Goal: Check status: Check status

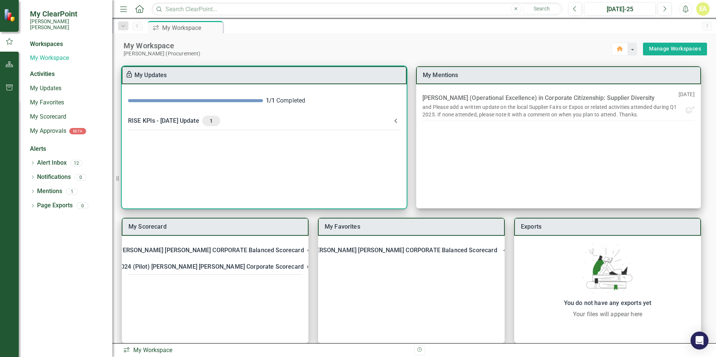
click at [243, 182] on div "1 / 1 Completed RISE KPIs - [DATE] Update 1 It is time to update the RISE score…" at bounding box center [264, 146] width 285 height 124
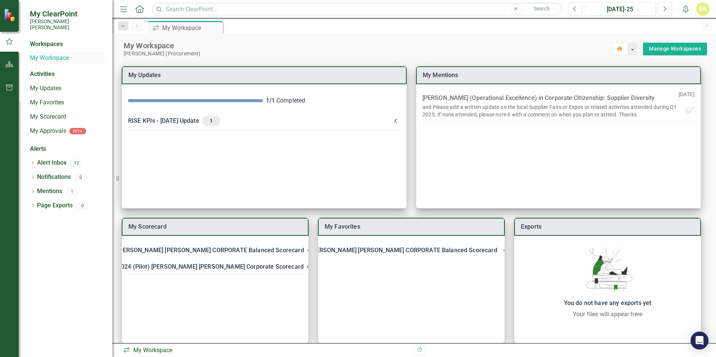
click at [41, 54] on link "My Workspace" at bounding box center [67, 58] width 75 height 9
click at [51, 40] on div "Workspaces" at bounding box center [46, 44] width 33 height 9
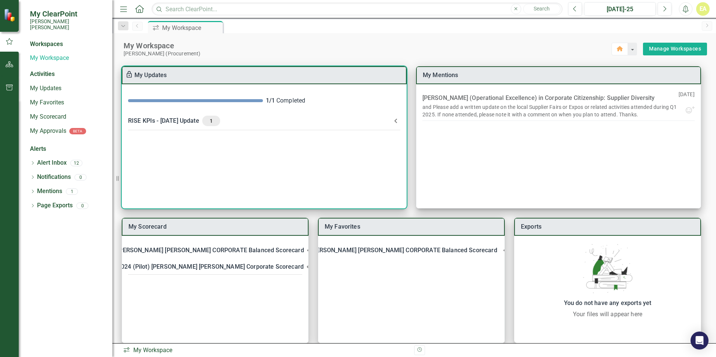
click at [191, 119] on div "RISE KPIs - [DATE] Update 1" at bounding box center [259, 121] width 263 height 10
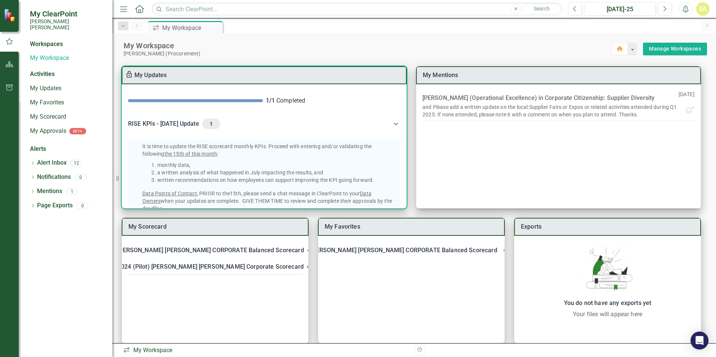
click at [171, 119] on div "RISE KPIs - [DATE] Update 1" at bounding box center [259, 124] width 263 height 10
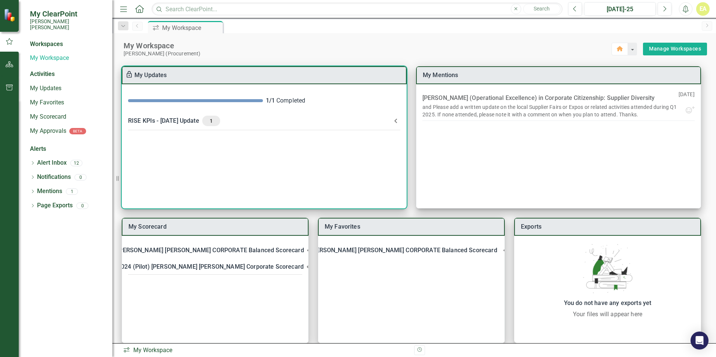
click at [397, 120] on icon at bounding box center [395, 120] width 9 height 9
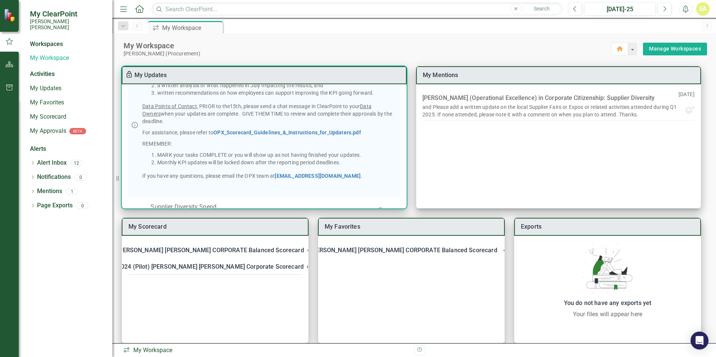
scroll to position [108, 0]
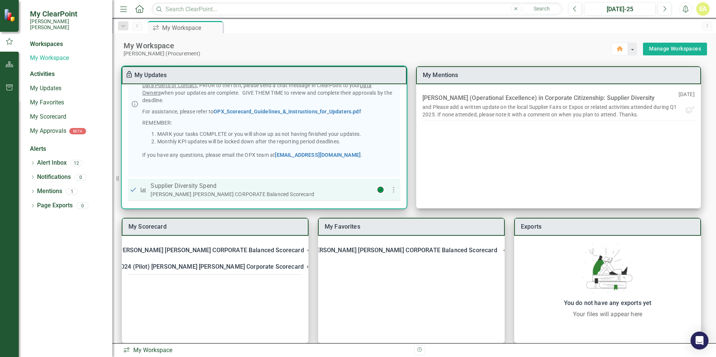
click at [174, 189] on p "Supplier Diversity Spend" at bounding box center [258, 186] width 217 height 9
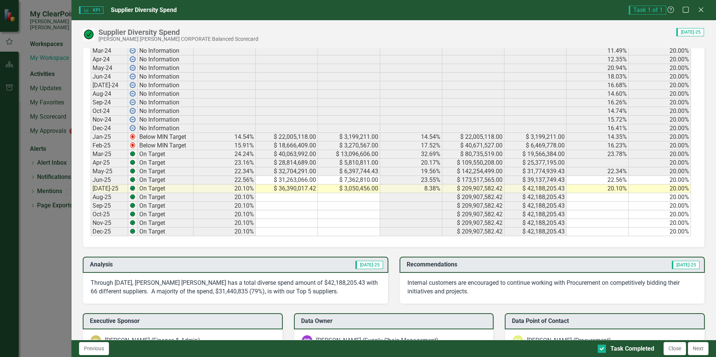
scroll to position [354, 0]
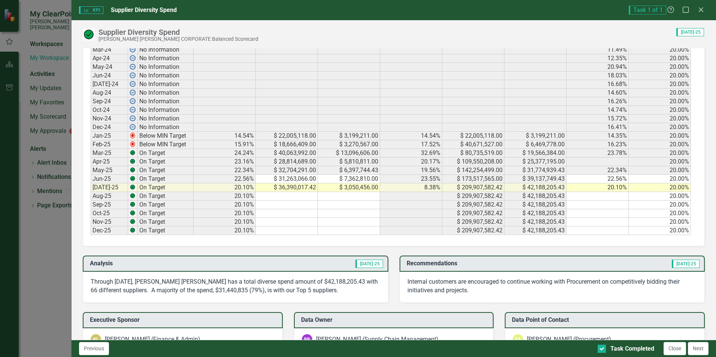
click at [229, 284] on p "Through [DATE], [PERSON_NAME] [PERSON_NAME] has a total diverse spend amount of…" at bounding box center [235, 286] width 289 height 17
click at [497, 345] on button "Close" at bounding box center [674, 348] width 22 height 13
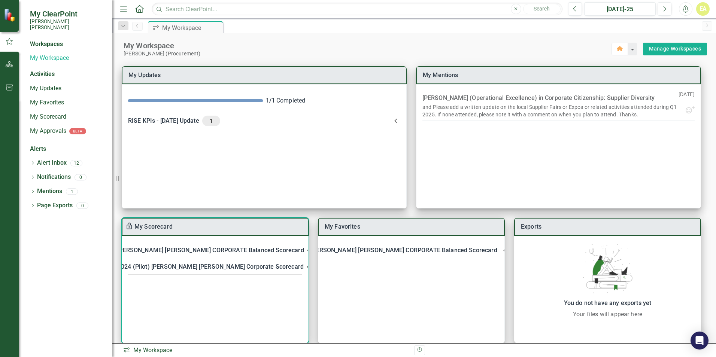
click at [220, 252] on div "[PERSON_NAME] [PERSON_NAME] CORPORATE Balanced Scorecard" at bounding box center [210, 250] width 186 height 10
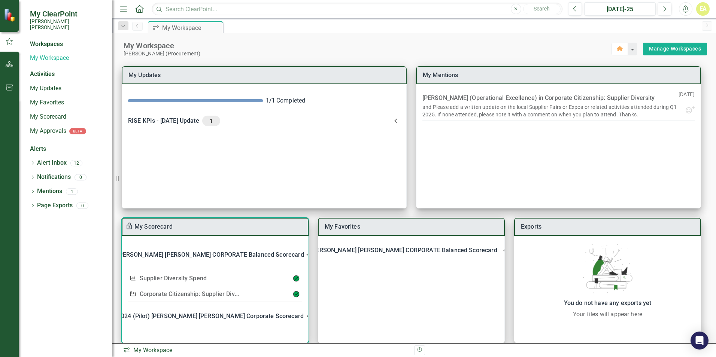
click at [205, 296] on link "Corporate Citizenship: Supplier Diversity" at bounding box center [195, 293] width 110 height 7
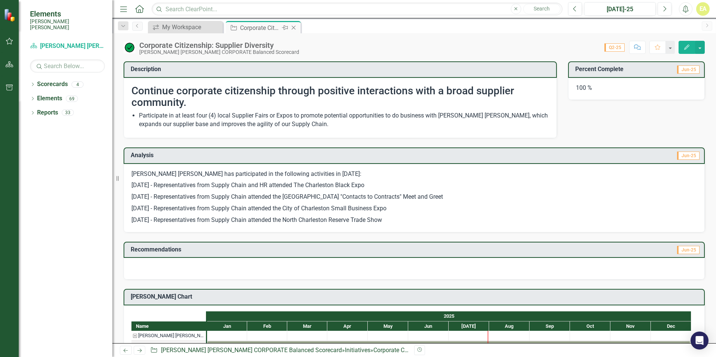
click at [294, 27] on icon "Close" at bounding box center [293, 28] width 7 height 6
